Goal: Task Accomplishment & Management: Manage account settings

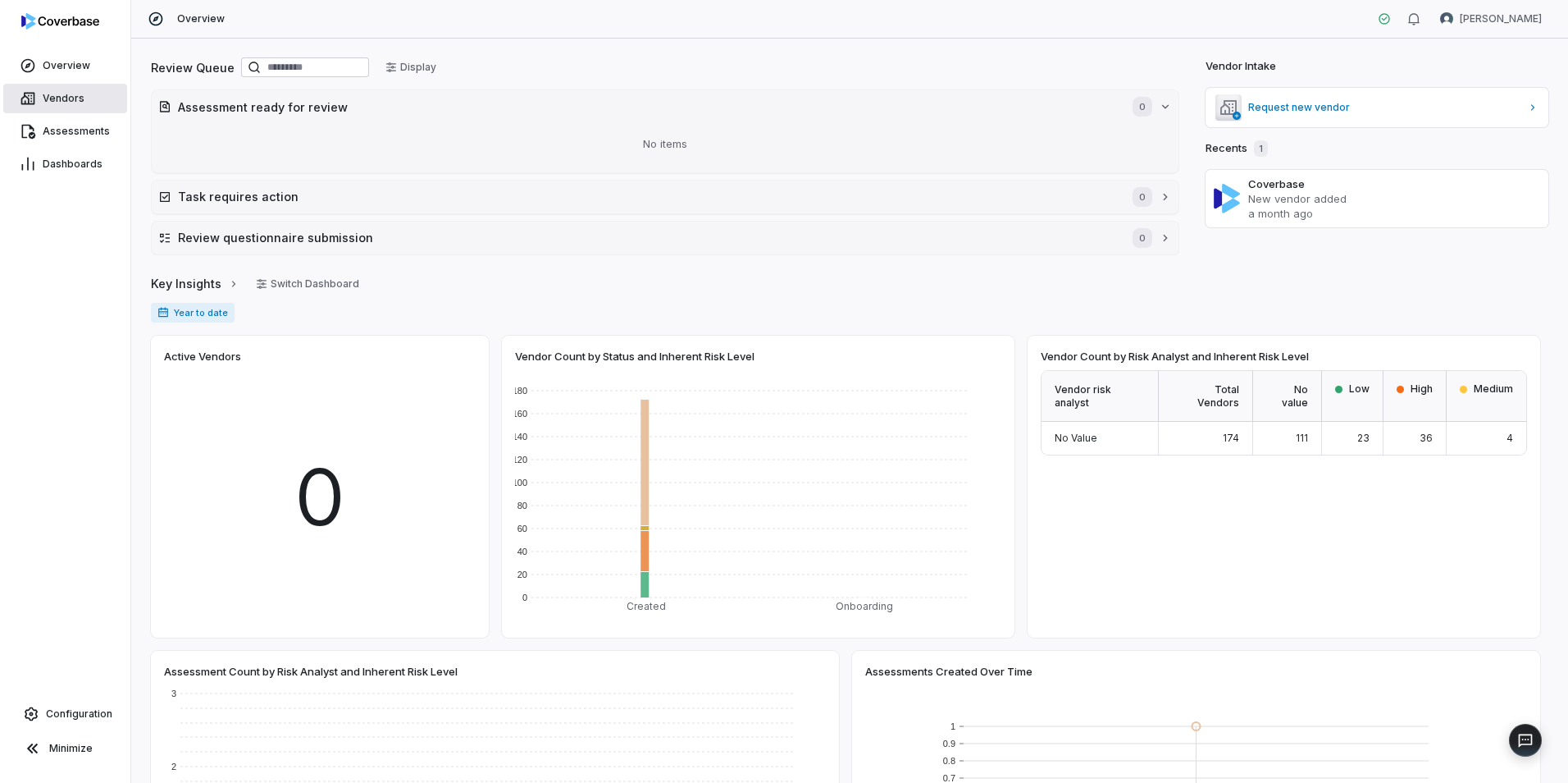
click at [52, 102] on span "Vendors" at bounding box center [64, 98] width 42 height 13
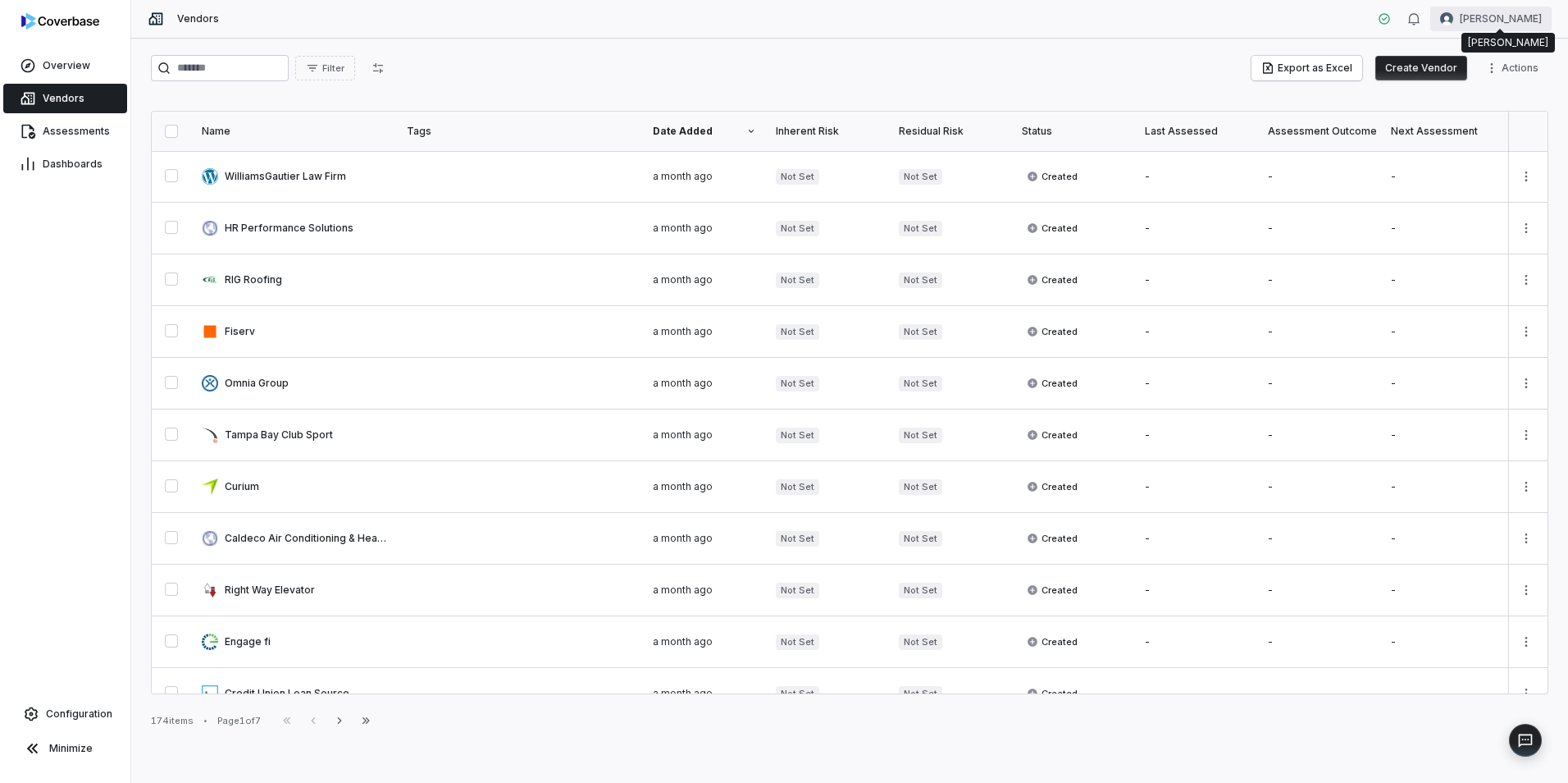
click at [1508, 13] on html "Overview Vendors Assessments Dashboards Configuration Minimize Vendors [PERSON_…" at bounding box center [784, 392] width 1568 height 783
click at [1473, 157] on div "Log out" at bounding box center [1483, 151] width 126 height 27
